Goal: Information Seeking & Learning: Learn about a topic

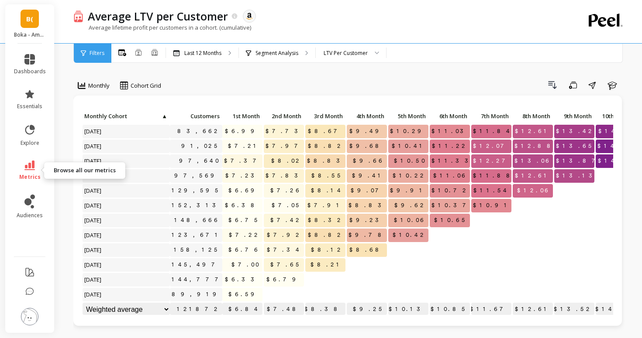
click at [31, 165] on icon at bounding box center [29, 166] width 10 height 10
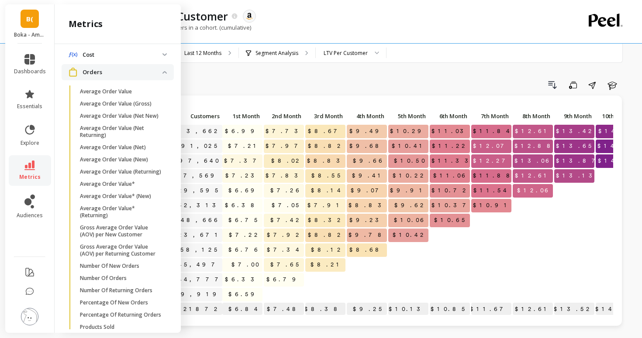
scroll to position [467, 0]
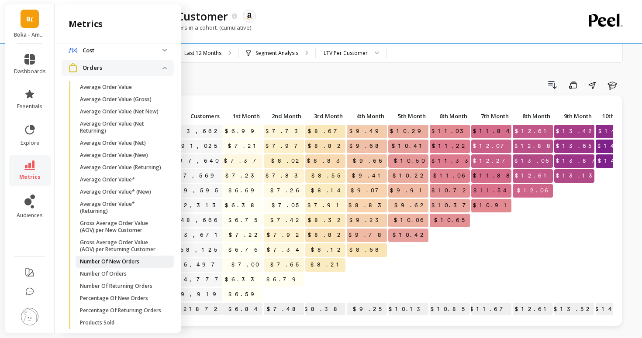
click at [119, 259] on p "Number Of New Orders" at bounding box center [109, 262] width 59 height 7
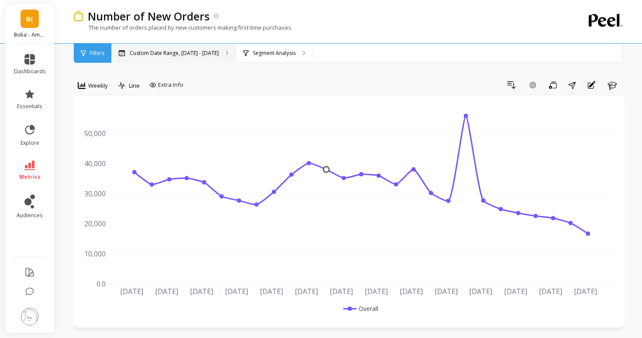
click at [192, 61] on div "Custom Date Range, [DATE] - [DATE]" at bounding box center [173, 53] width 124 height 19
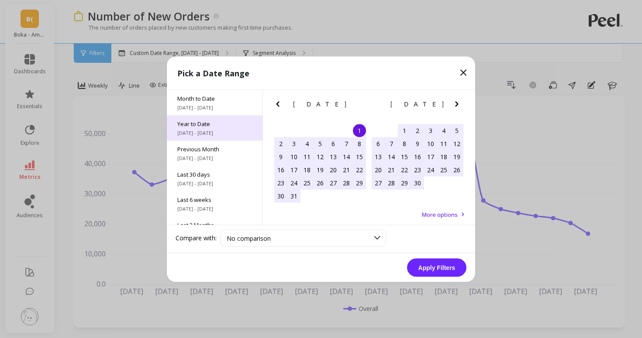
click at [206, 137] on div "Year to Date [DATE] - [DATE]" at bounding box center [215, 127] width 96 height 25
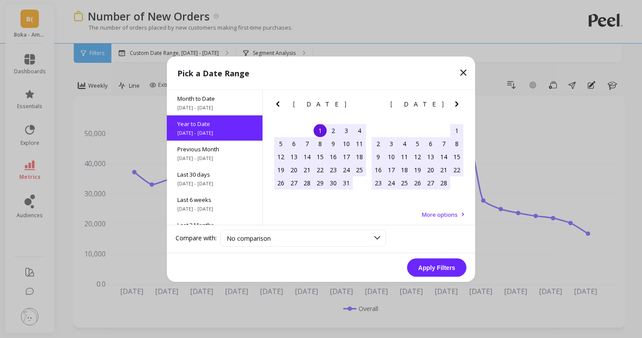
click at [432, 272] on button "Apply Filters" at bounding box center [436, 268] width 59 height 18
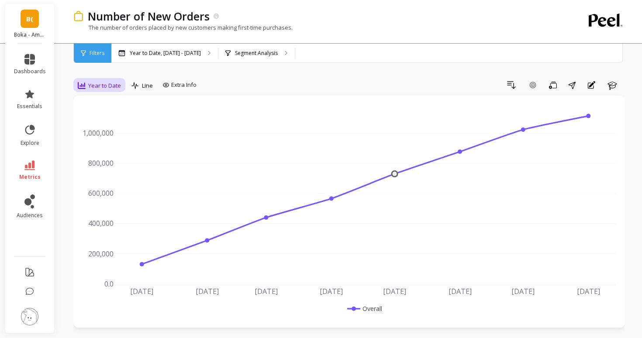
click at [102, 87] on span "Year to Date" at bounding box center [104, 86] width 33 height 8
click at [99, 121] on div "Daily" at bounding box center [106, 122] width 50 height 8
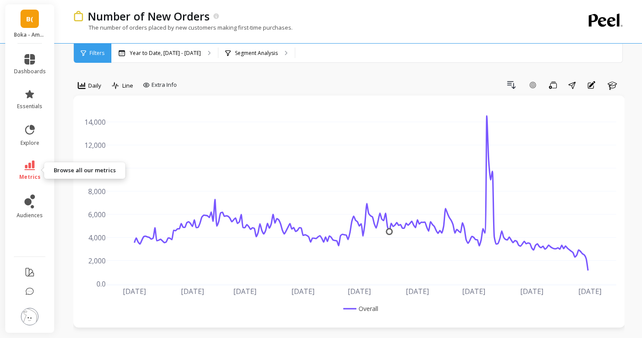
click at [23, 176] on span "metrics" at bounding box center [29, 177] width 21 height 7
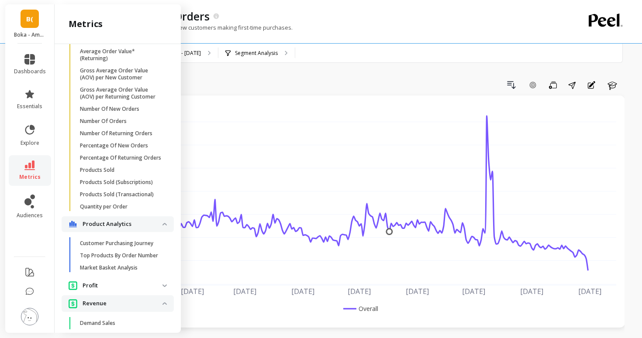
scroll to position [619, 0]
click at [104, 138] on link "Number Of Returning Orders" at bounding box center [125, 134] width 98 height 12
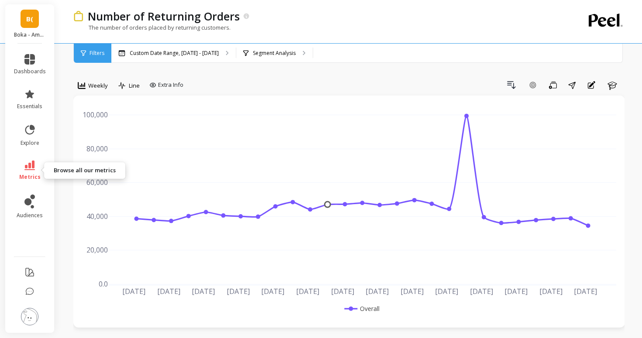
click at [32, 169] on icon at bounding box center [29, 166] width 10 height 10
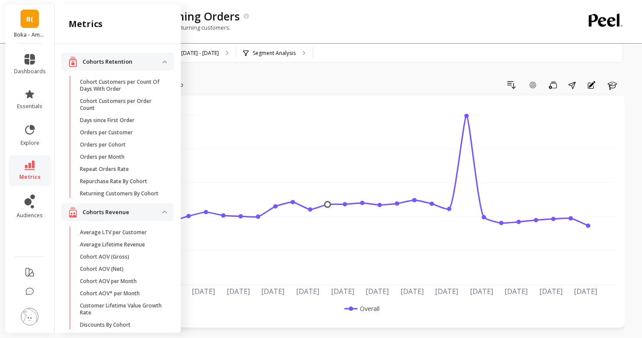
scroll to position [619, 0]
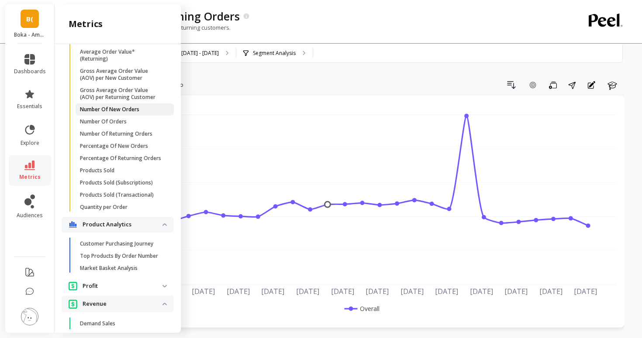
click at [102, 112] on p "Number Of New Orders" at bounding box center [109, 109] width 59 height 7
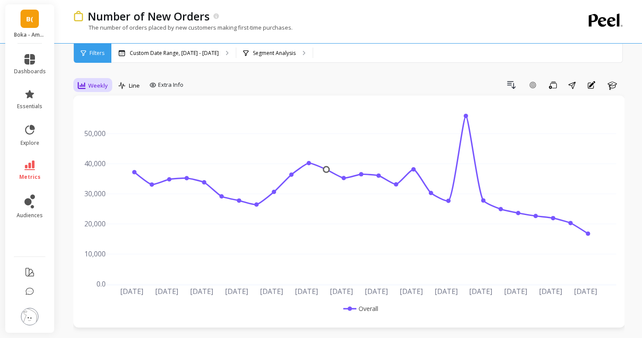
click at [109, 86] on div "Weekly" at bounding box center [92, 85] width 35 height 15
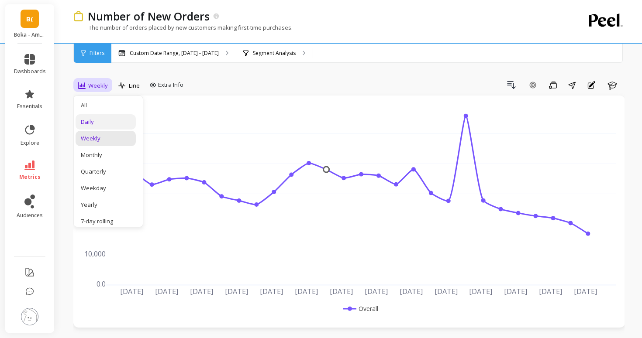
click at [101, 120] on div "Daily" at bounding box center [106, 122] width 50 height 8
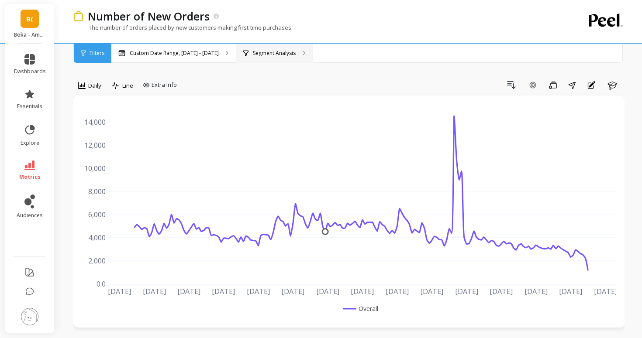
click at [254, 59] on div "Segment Analysis" at bounding box center [274, 53] width 76 height 19
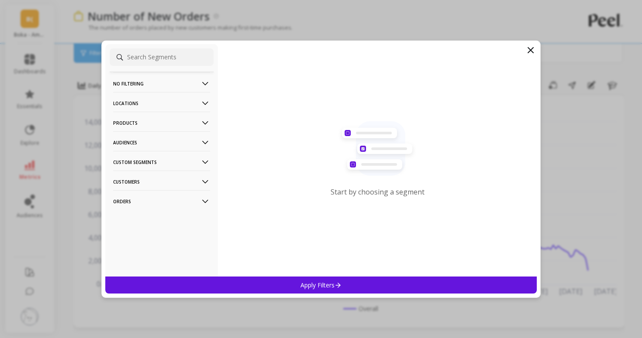
click at [137, 125] on p "Products" at bounding box center [161, 123] width 97 height 22
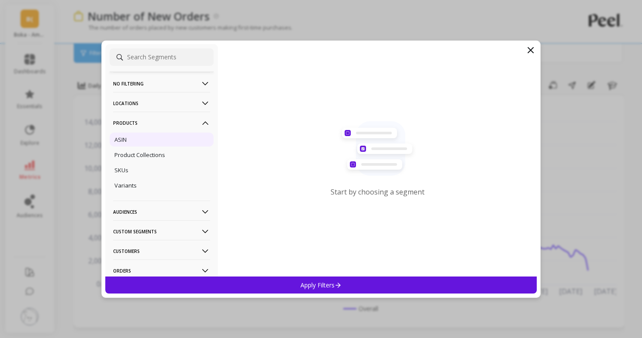
click at [148, 141] on div "ASIN" at bounding box center [162, 140] width 104 height 14
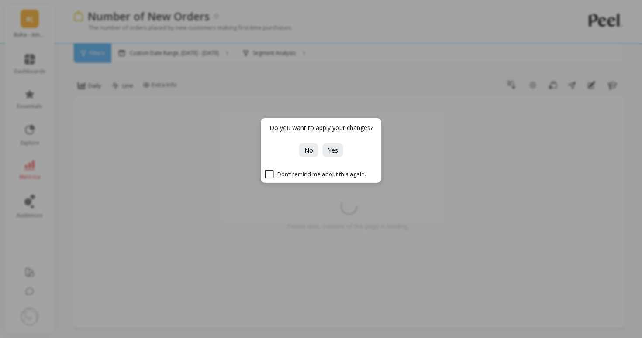
click at [37, 91] on div "Do you want to apply your changes? No Yes Don’t remind me about this again." at bounding box center [321, 169] width 642 height 338
click at [34, 63] on div "Do you want to apply your changes? No Yes Don’t remind me about this again." at bounding box center [321, 169] width 642 height 338
click at [332, 146] on span "Yes" at bounding box center [333, 150] width 10 height 8
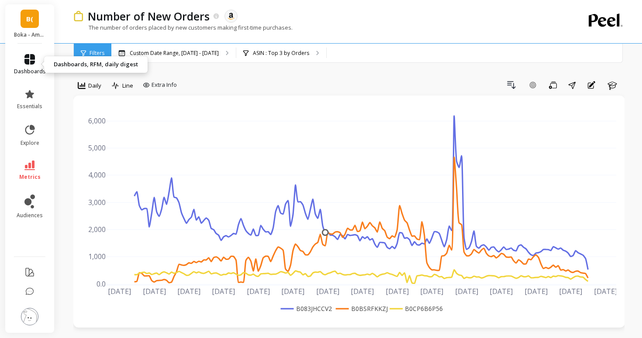
click at [31, 58] on icon at bounding box center [29, 59] width 10 height 10
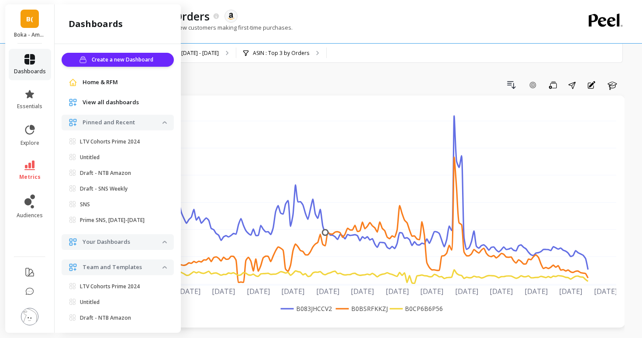
click at [31, 58] on icon at bounding box center [29, 59] width 10 height 10
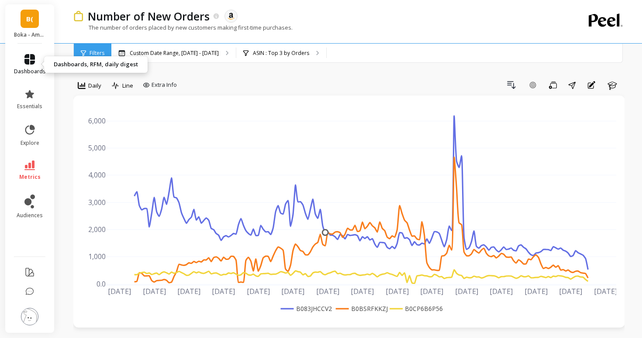
click at [27, 66] on link "dashboards" at bounding box center [30, 64] width 32 height 21
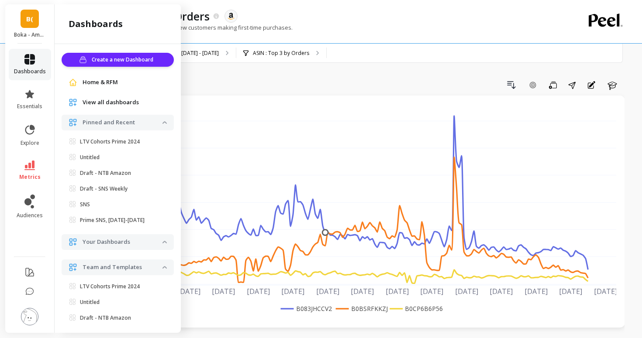
click at [27, 64] on icon at bounding box center [29, 59] width 10 height 10
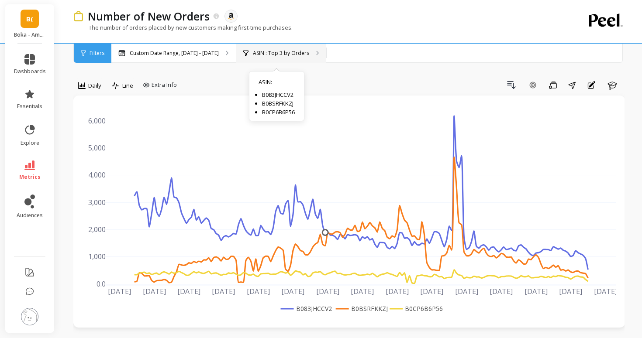
click at [266, 57] on div "ASIN : Top 3 by Orders ASIN : B083JHCCV2 B0BSRFKKZJ B0CP6B6P56" at bounding box center [281, 53] width 90 height 19
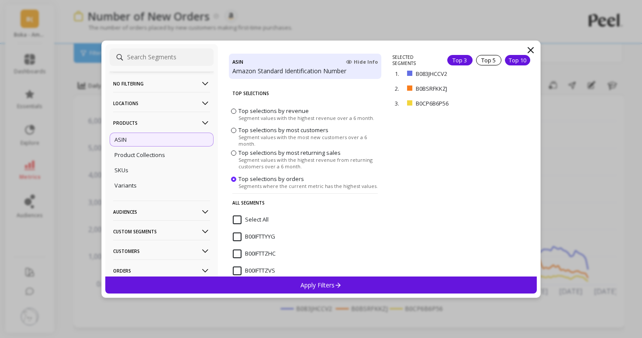
click at [507, 59] on div "Top 10" at bounding box center [517, 60] width 25 height 10
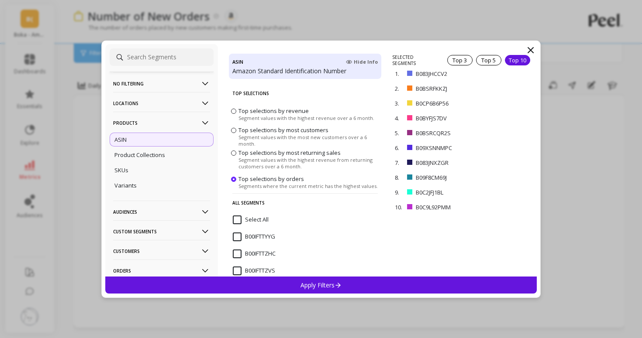
click at [354, 287] on div "Apply Filters" at bounding box center [320, 285] width 431 height 17
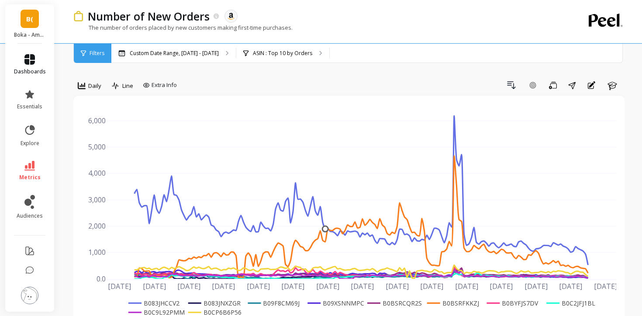
click at [28, 70] on span "dashboards" at bounding box center [30, 71] width 32 height 7
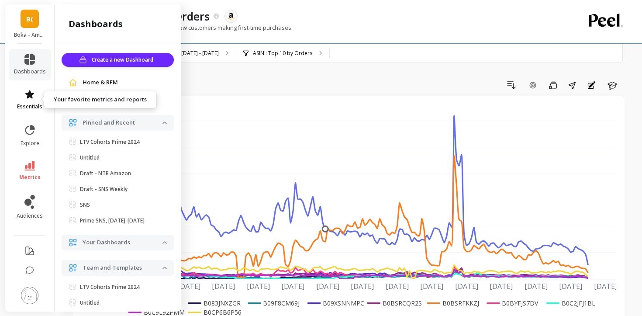
click at [30, 104] on span "essentials" at bounding box center [29, 106] width 25 height 7
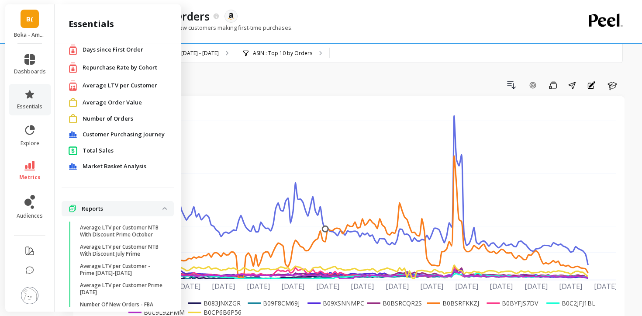
scroll to position [65, 0]
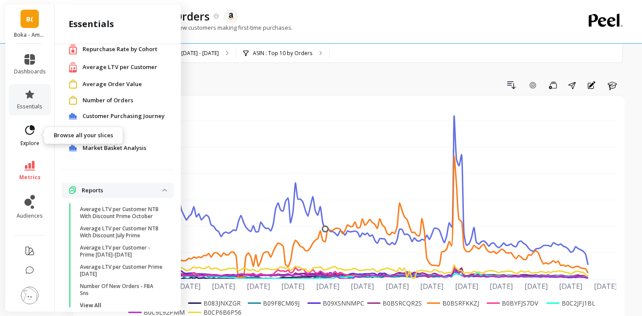
click at [41, 124] on link "explore" at bounding box center [30, 135] width 32 height 23
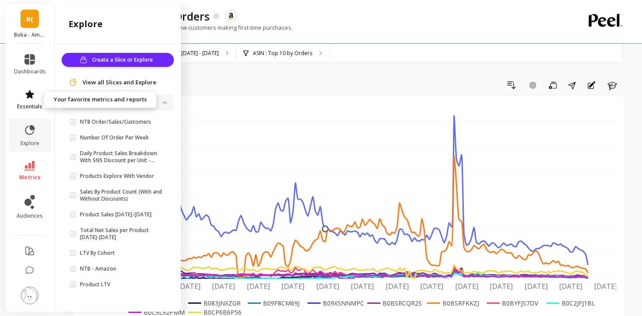
click at [34, 107] on span "essentials" at bounding box center [29, 106] width 25 height 7
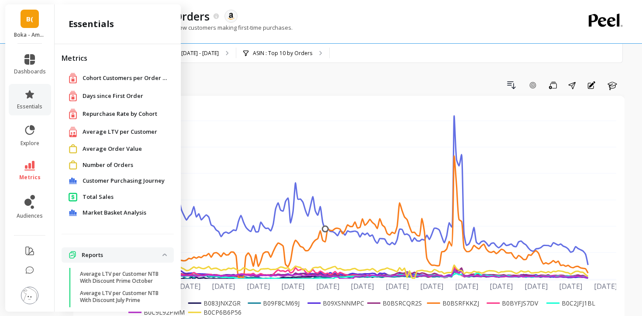
click at [97, 115] on span "Repurchase Rate by Cohort" at bounding box center [120, 114] width 75 height 9
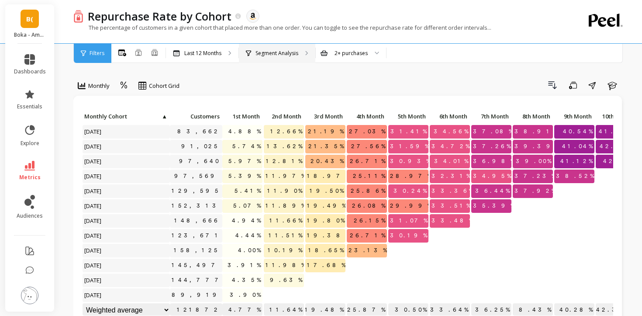
click at [265, 51] on p "Segment Analysis" at bounding box center [276, 53] width 43 height 7
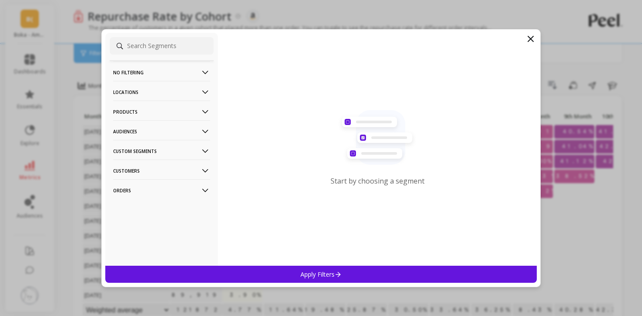
click at [145, 111] on p "Products" at bounding box center [161, 111] width 97 height 22
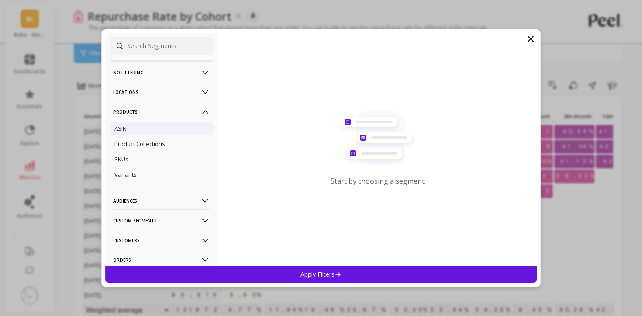
click at [156, 127] on div "ASIN" at bounding box center [162, 128] width 104 height 14
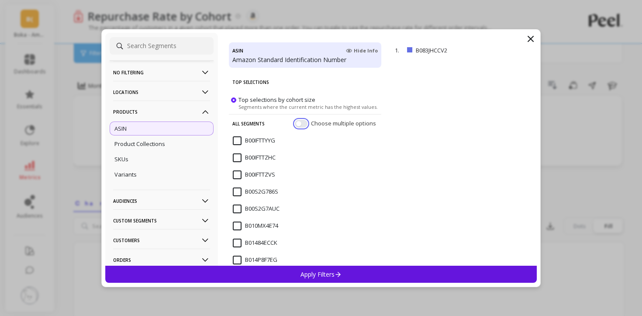
click at [302, 126] on button "button" at bounding box center [301, 123] width 13 height 8
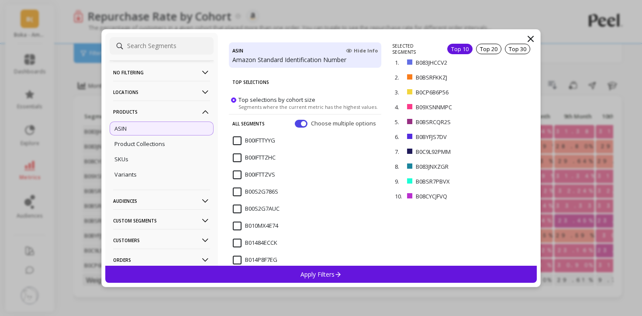
click at [463, 49] on div "Top 10" at bounding box center [459, 49] width 25 height 10
click at [395, 270] on div "Apply Filters" at bounding box center [320, 273] width 431 height 17
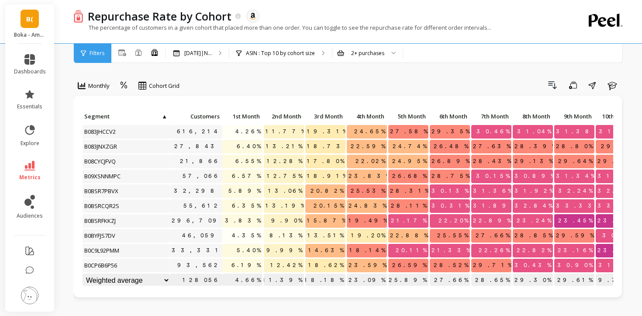
click at [195, 113] on span "Customers" at bounding box center [196, 116] width 48 height 7
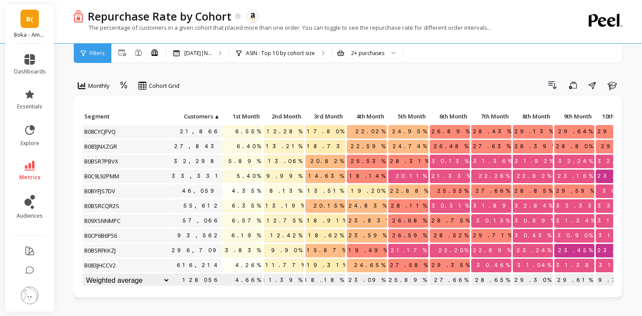
click at [195, 113] on span "Customers" at bounding box center [192, 116] width 41 height 7
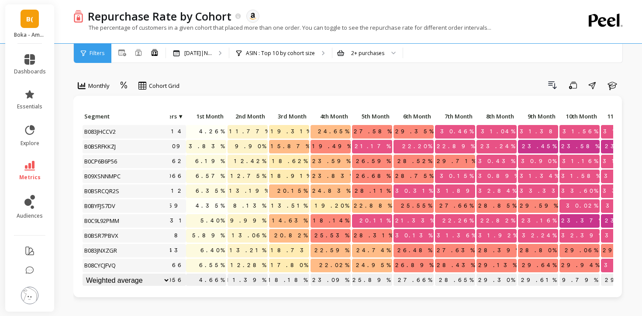
scroll to position [0, 65]
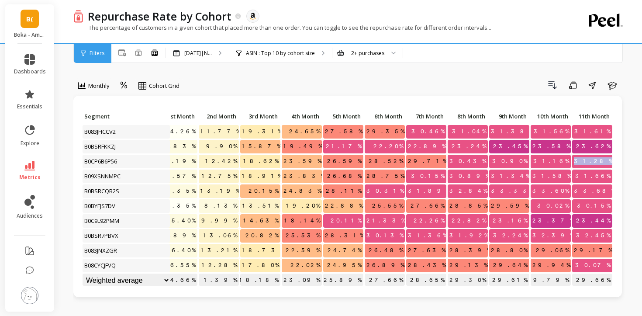
drag, startPoint x: 586, startPoint y: 163, endPoint x: 610, endPoint y: 161, distance: 25.0
click at [610, 161] on p "31.28%" at bounding box center [592, 161] width 40 height 13
drag, startPoint x: 338, startPoint y: 162, endPoint x: 443, endPoint y: 163, distance: 105.2
click at [443, 163] on div "Click to create an audience 616,214 4.26% 11.77% 19.31% 24.65% 27.58% 29.35% 30…" at bounding box center [315, 199] width 596 height 178
click at [382, 162] on span "28.52%" at bounding box center [386, 161] width 38 height 13
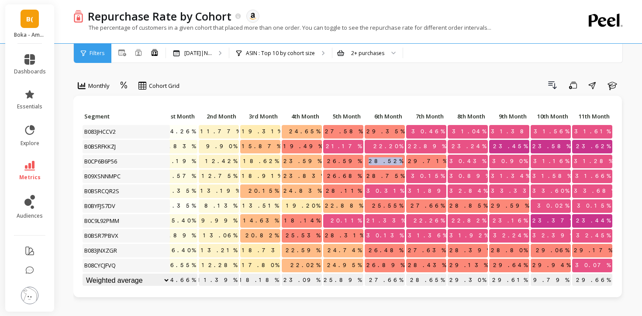
drag, startPoint x: 382, startPoint y: 162, endPoint x: 401, endPoint y: 164, distance: 19.0
click at [401, 164] on span "28.52%" at bounding box center [386, 161] width 38 height 13
drag, startPoint x: 585, startPoint y: 209, endPoint x: 612, endPoint y: 208, distance: 27.1
click at [612, 208] on p "30.15%" at bounding box center [592, 205] width 40 height 13
click at [365, 52] on div "2+ purchases" at bounding box center [367, 53] width 33 height 8
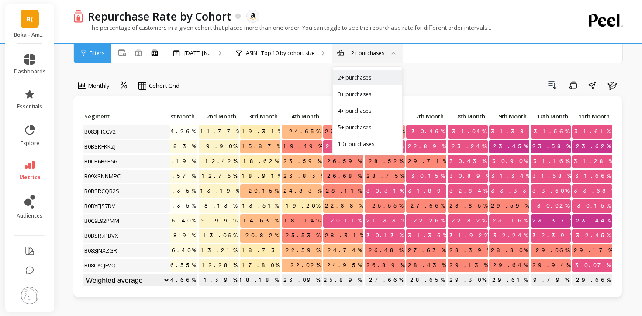
click at [365, 52] on div "2+ purchases" at bounding box center [367, 53] width 33 height 8
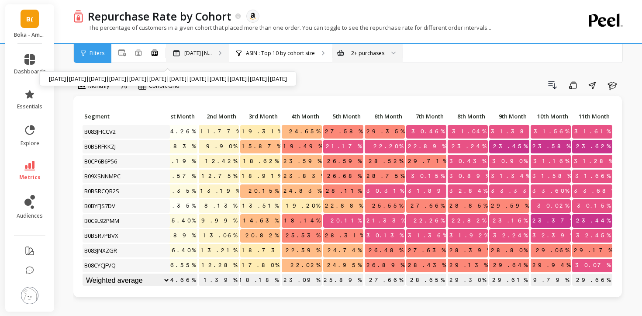
click at [208, 48] on div "[DATE]|N... [DATE]|[DATE]|[DATE]|[DATE]|[DATE]|[DATE]|[DATE]|[DATE]|[DATE]|[DAT…" at bounding box center [197, 53] width 63 height 19
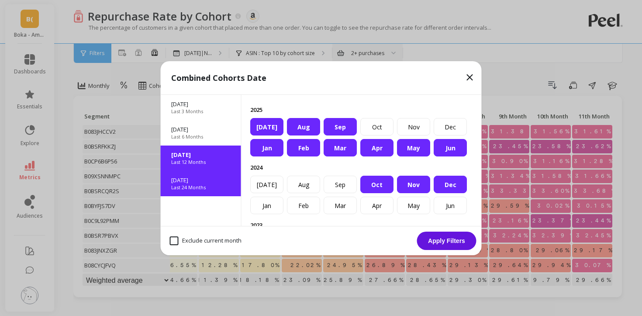
click at [191, 185] on p "Last 24 Months" at bounding box center [188, 187] width 34 height 7
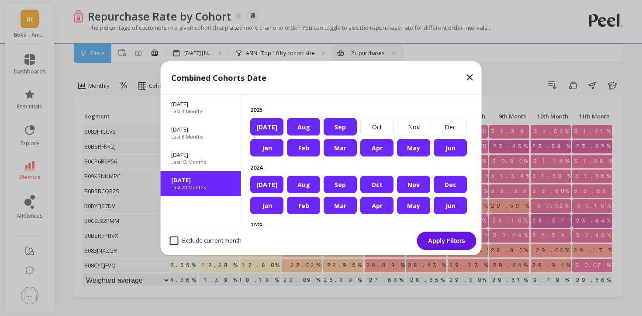
click at [430, 240] on button "Apply Filters" at bounding box center [446, 240] width 59 height 18
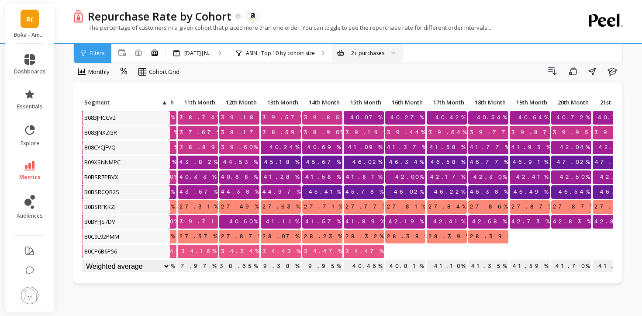
scroll to position [0, 455]
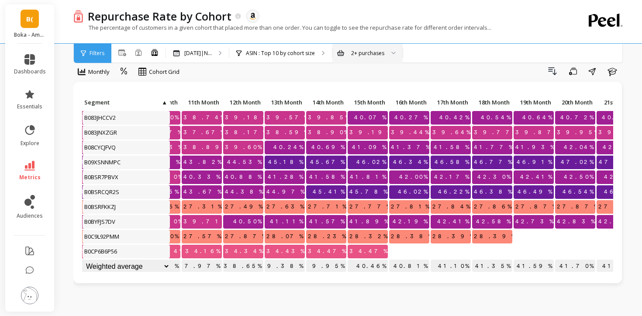
click at [238, 103] on span "12th Month" at bounding box center [243, 102] width 36 height 7
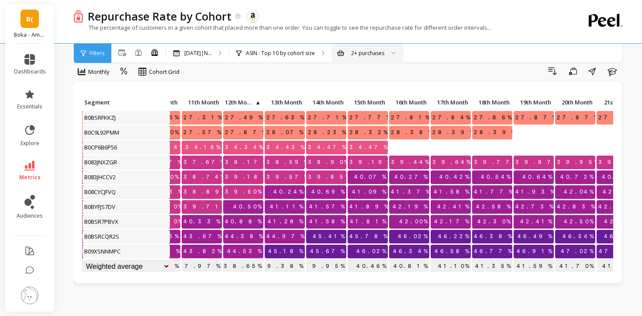
click at [238, 103] on span "12th Month" at bounding box center [239, 102] width 29 height 7
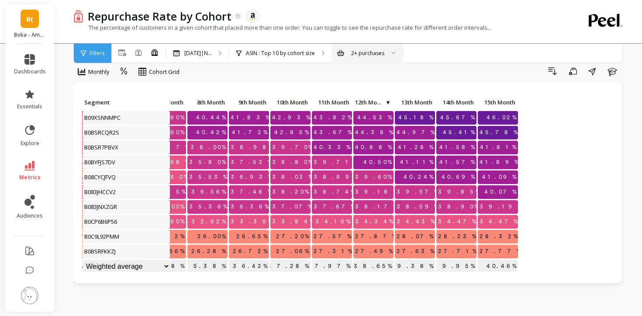
scroll to position [0, 0]
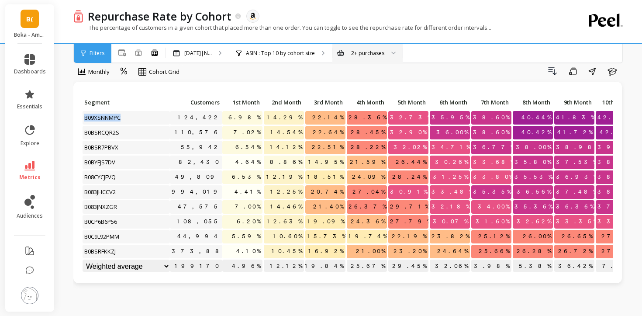
drag, startPoint x: 124, startPoint y: 117, endPoint x: 79, endPoint y: 116, distance: 44.6
click at [79, 116] on div "Click to create an audience 124,422 6.98% 14.29% 22.14% 28.36% 32.73% 35.95% 38…" at bounding box center [347, 182] width 548 height 201
copy span "B09XSNNMPC"
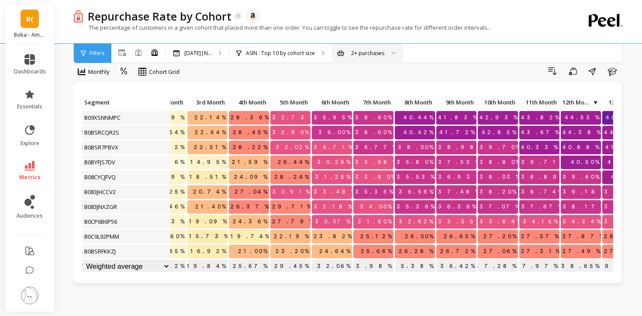
scroll to position [0, 66]
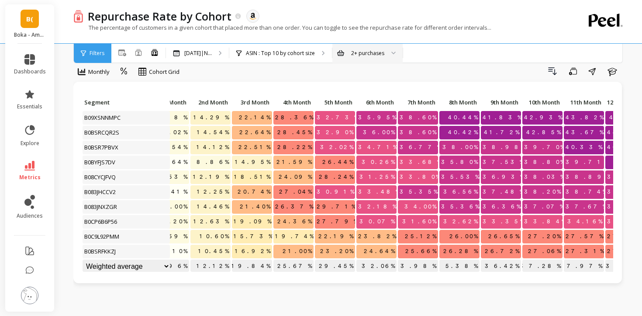
drag, startPoint x: 142, startPoint y: 134, endPoint x: 81, endPoint y: 134, distance: 61.1
click at [81, 134] on div "Click to create an audience 124,422 6.98% 14.29% 22.14% 28.36% 32.73% 35.95% 38…" at bounding box center [347, 182] width 548 height 201
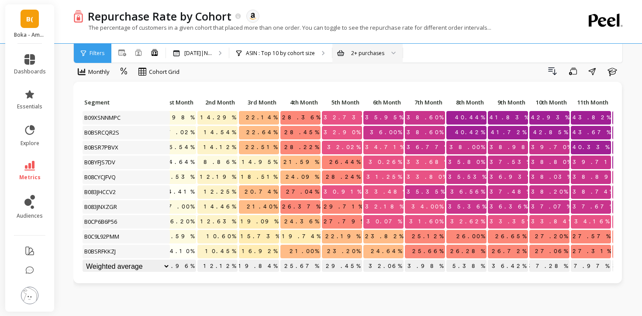
click at [94, 132] on span "B0BSRCQR2S" at bounding box center [102, 132] width 39 height 13
copy span "B0BSRCQR2S"
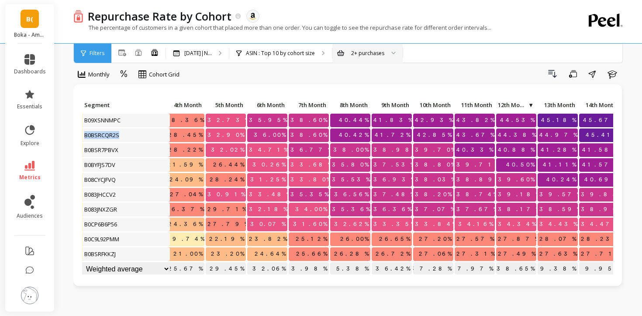
scroll to position [0, 251]
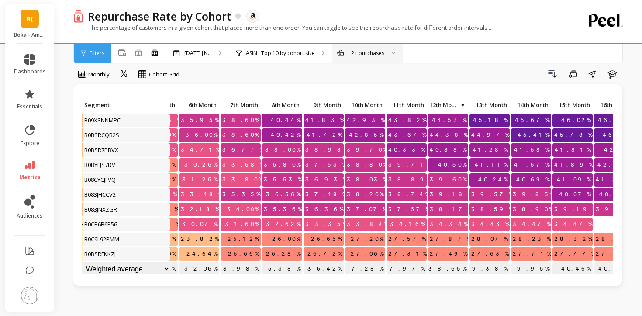
click at [102, 165] on span "B0BYFJS7DV" at bounding box center [100, 164] width 35 height 13
copy span "B0BYFJS7DV"
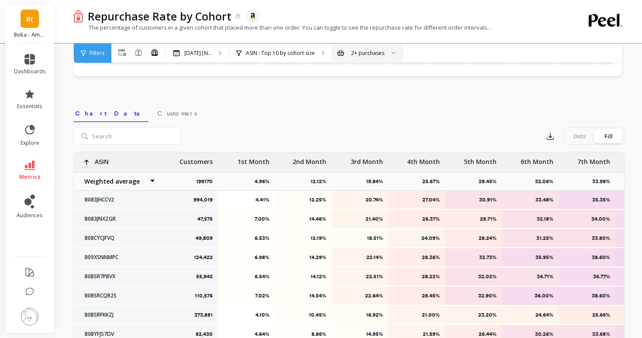
scroll to position [0, 0]
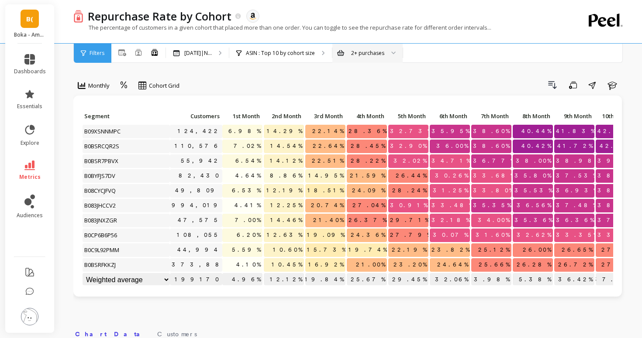
click at [209, 117] on span "Customers" at bounding box center [196, 116] width 48 height 7
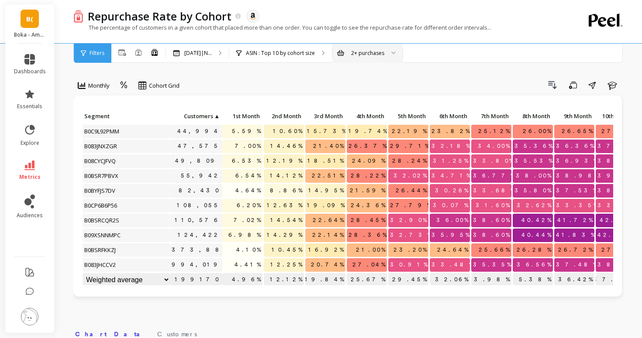
click at [209, 117] on span "Customers" at bounding box center [192, 116] width 41 height 7
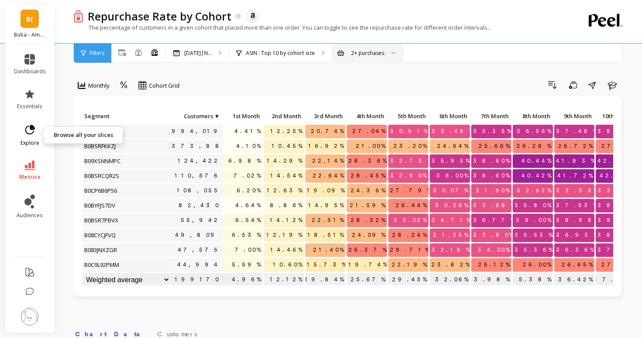
click at [32, 138] on link "explore" at bounding box center [30, 135] width 32 height 23
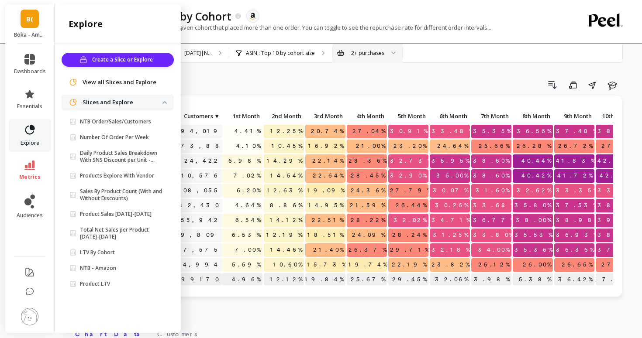
click at [32, 138] on link "explore" at bounding box center [30, 135] width 32 height 23
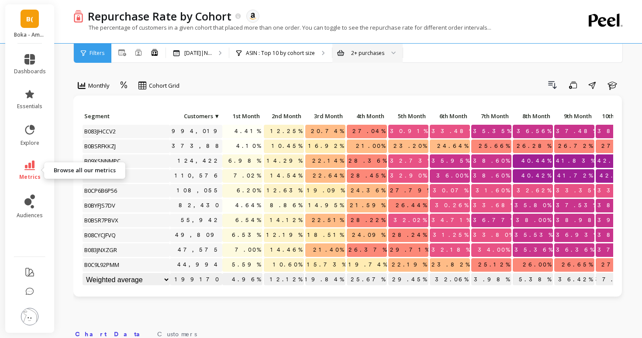
click at [26, 169] on icon at bounding box center [29, 166] width 10 height 10
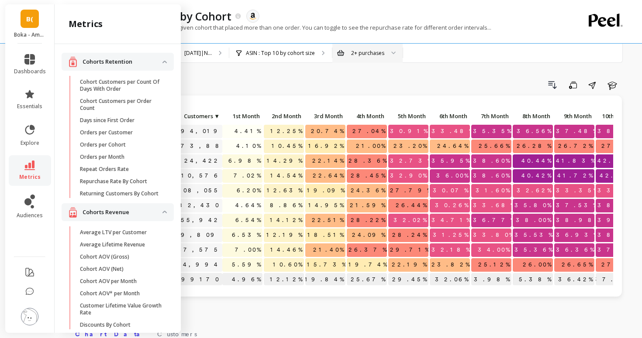
scroll to position [619, 0]
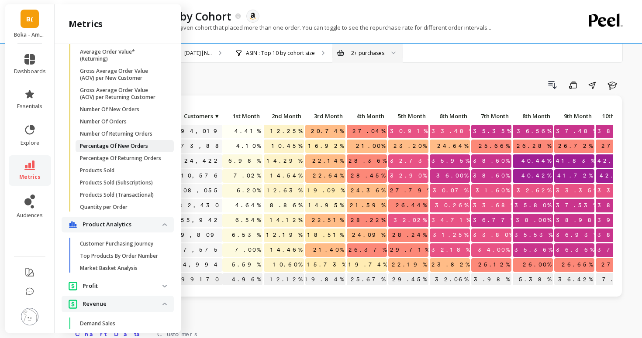
click at [92, 149] on p "Percentage Of New Orders" at bounding box center [114, 146] width 68 height 7
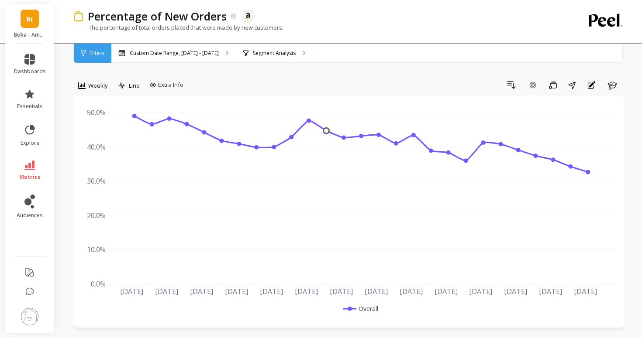
click at [31, 166] on icon at bounding box center [29, 166] width 10 height 10
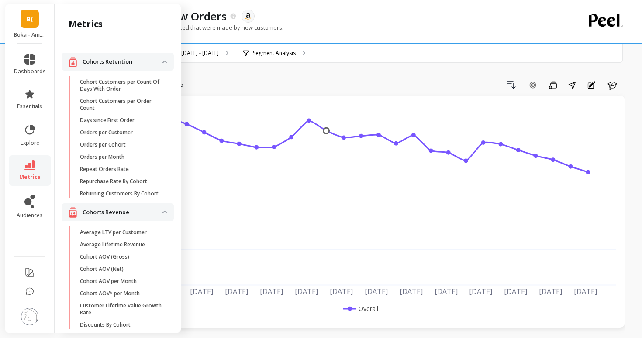
scroll to position [619, 0]
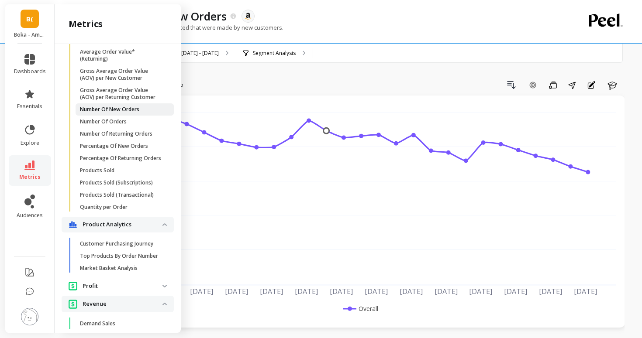
click at [99, 113] on link "Number Of New Orders" at bounding box center [125, 109] width 98 height 12
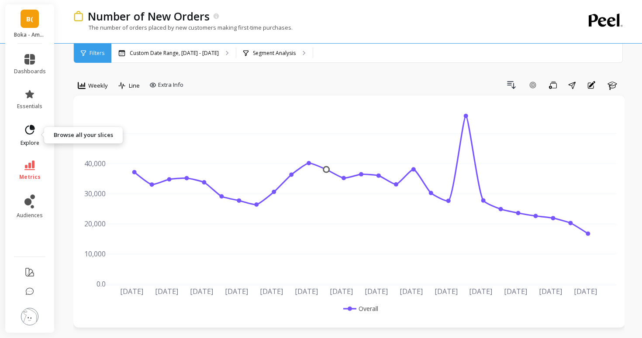
click at [31, 138] on link "explore" at bounding box center [30, 135] width 32 height 23
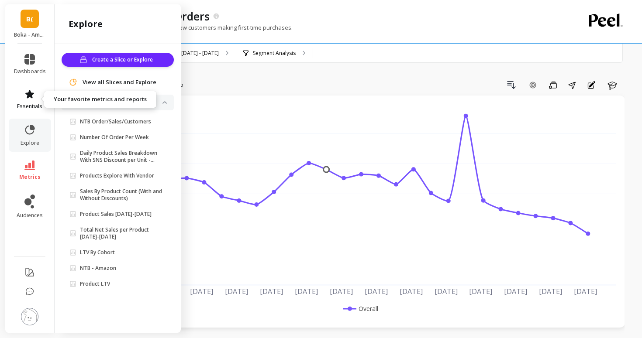
click at [35, 105] on span "essentials" at bounding box center [29, 106] width 25 height 7
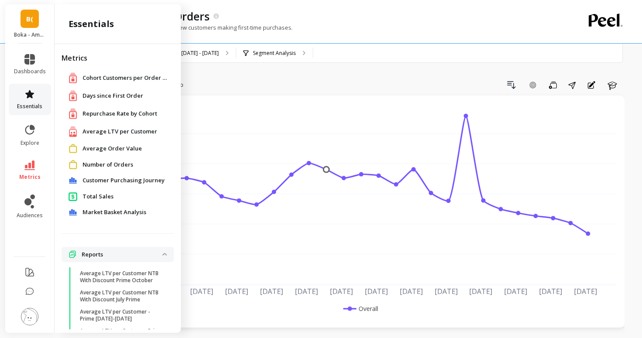
click at [35, 105] on span "essentials" at bounding box center [29, 106] width 25 height 7
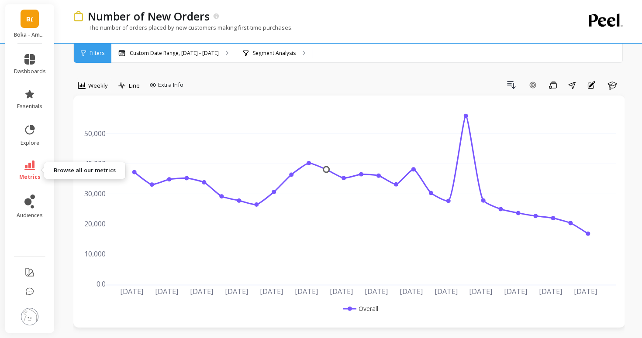
click at [28, 172] on link "metrics" at bounding box center [30, 171] width 32 height 20
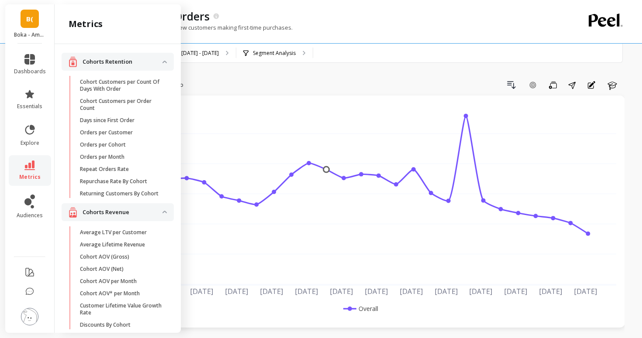
scroll to position [619, 0]
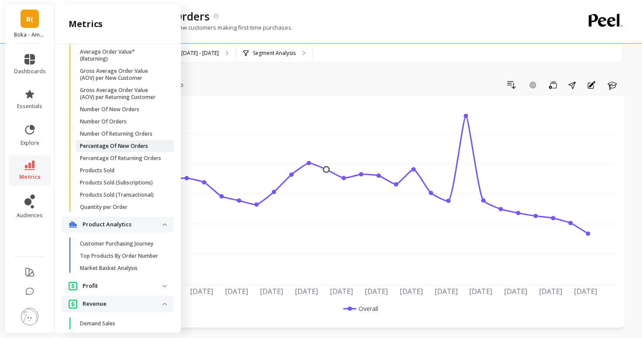
click at [91, 148] on p "Percentage Of New Orders" at bounding box center [114, 146] width 68 height 7
